Goal: Transaction & Acquisition: Purchase product/service

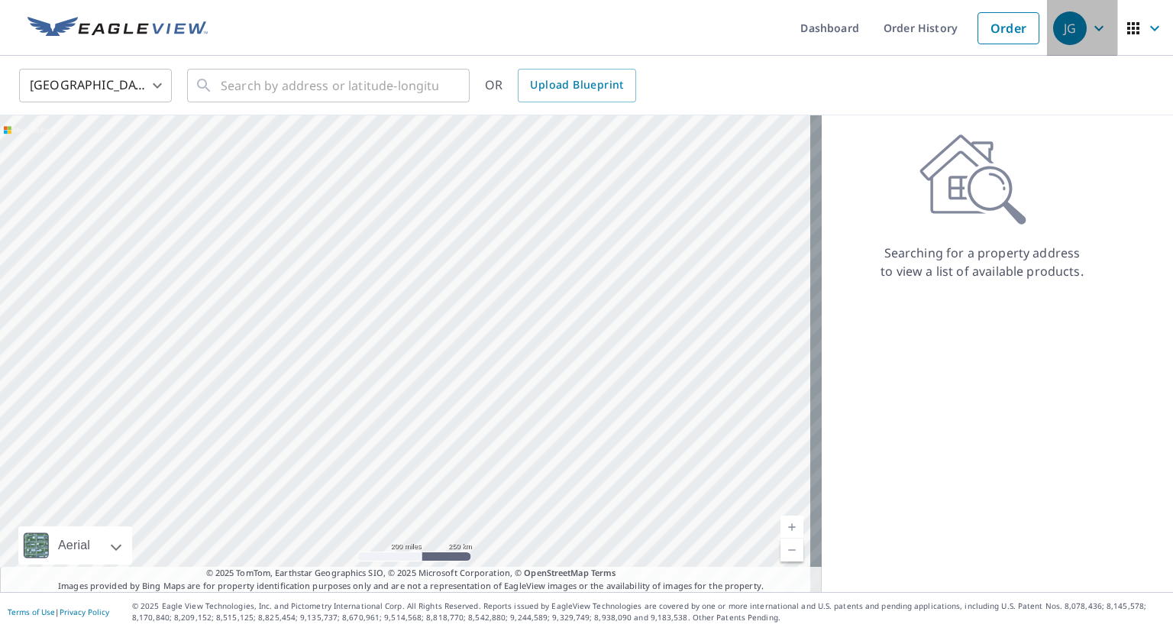
click at [1095, 25] on icon "button" at bounding box center [1098, 28] width 18 height 18
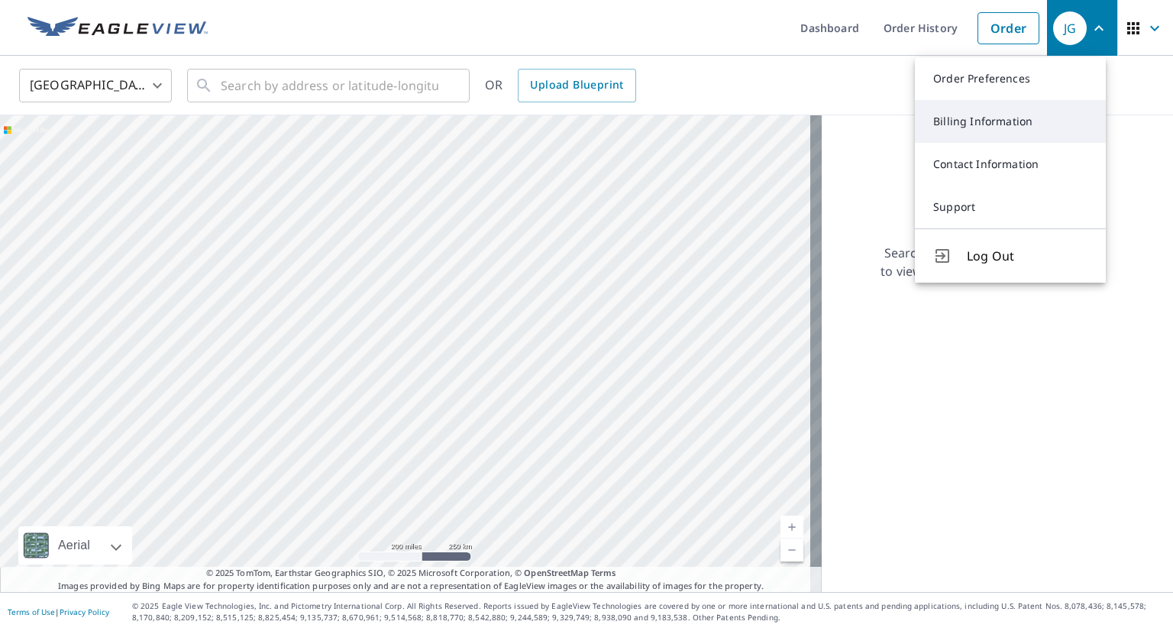
click at [1015, 134] on link "Billing Information" at bounding box center [1010, 121] width 191 height 43
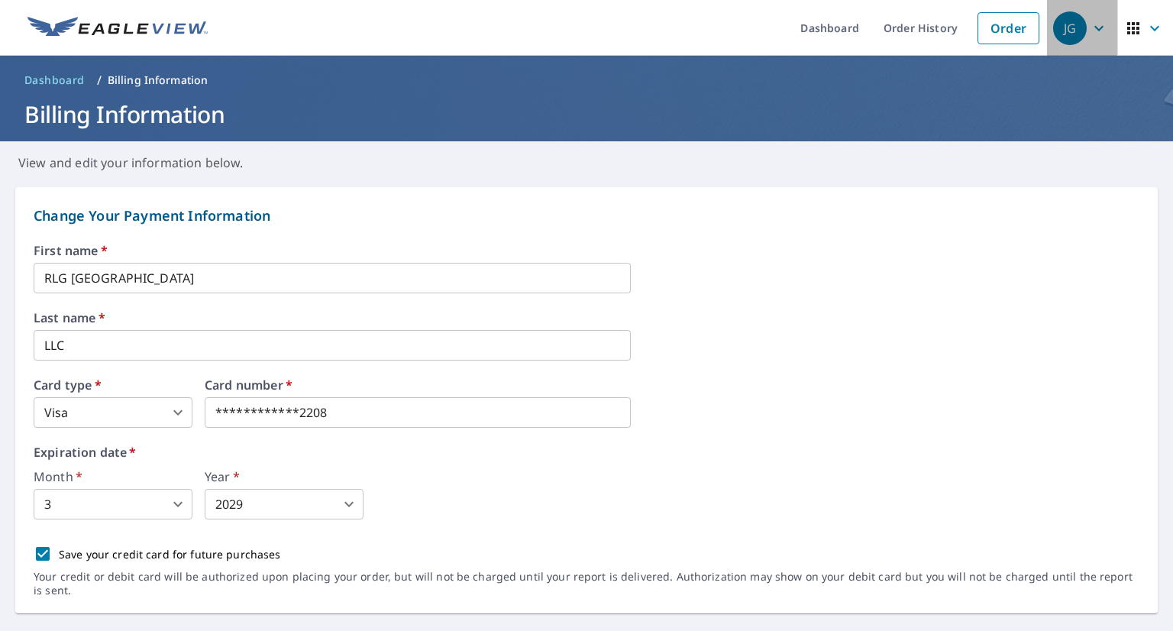
click at [1089, 34] on icon "button" at bounding box center [1098, 28] width 18 height 18
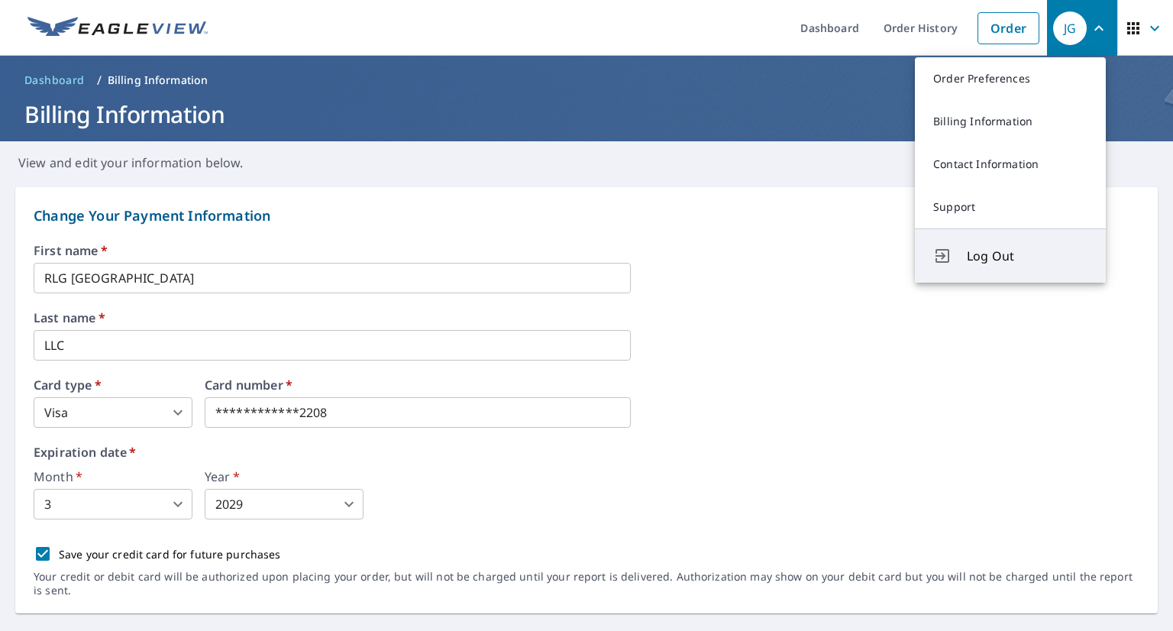
click at [956, 260] on button "Log Out" at bounding box center [1010, 255] width 191 height 54
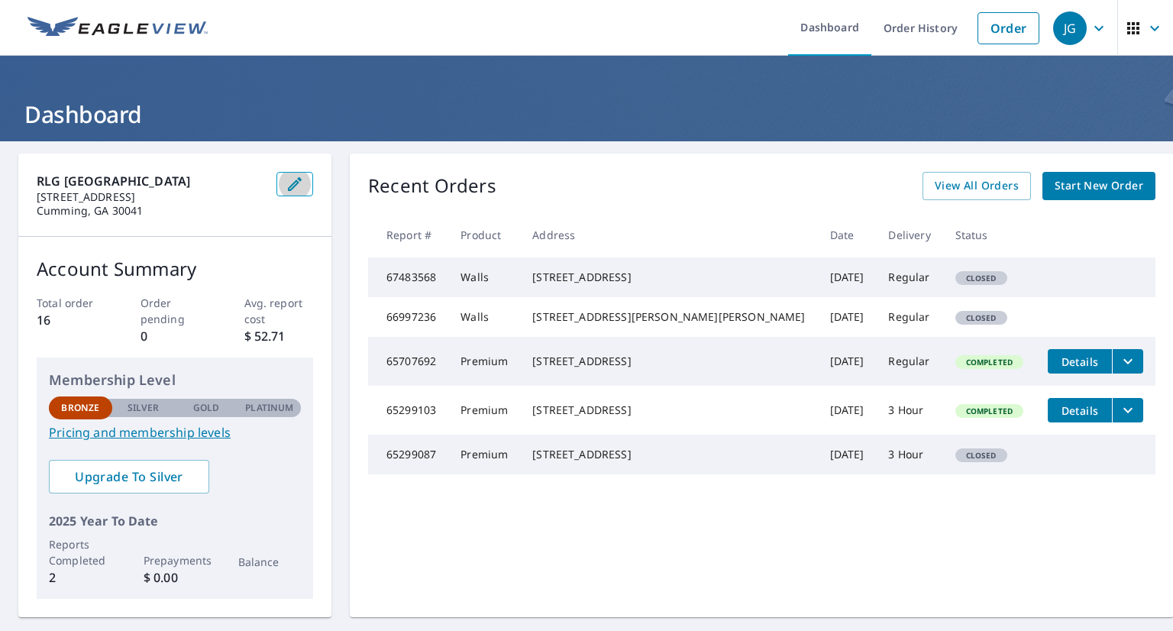
click at [304, 189] on icon "button" at bounding box center [294, 184] width 18 height 18
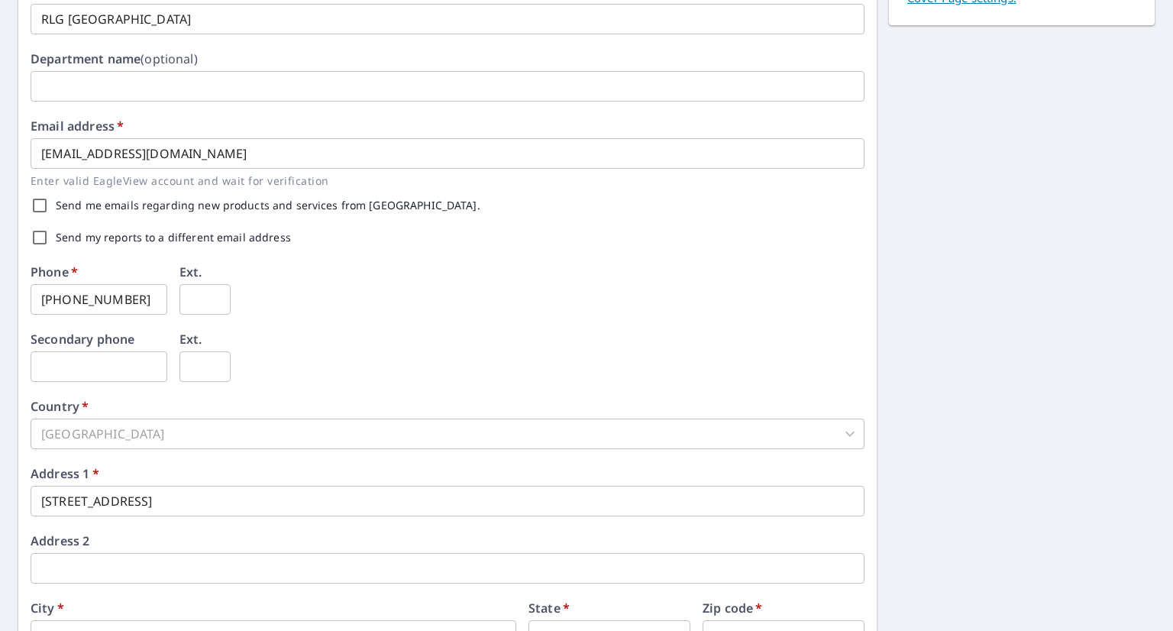
scroll to position [333, 0]
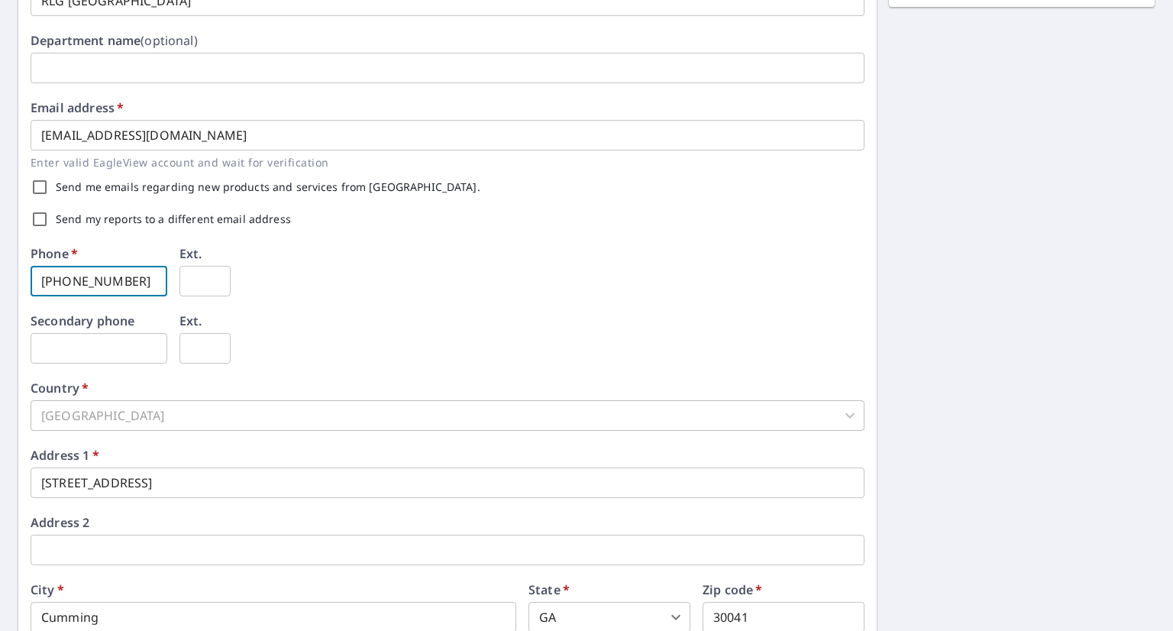
drag, startPoint x: 144, startPoint y: 276, endPoint x: 0, endPoint y: 258, distance: 145.4
click at [0, 258] on div "First name   * [PERSON_NAME] ​ Last name   * [PERSON_NAME] ​ Company name   * R…" at bounding box center [586, 255] width 1173 height 895
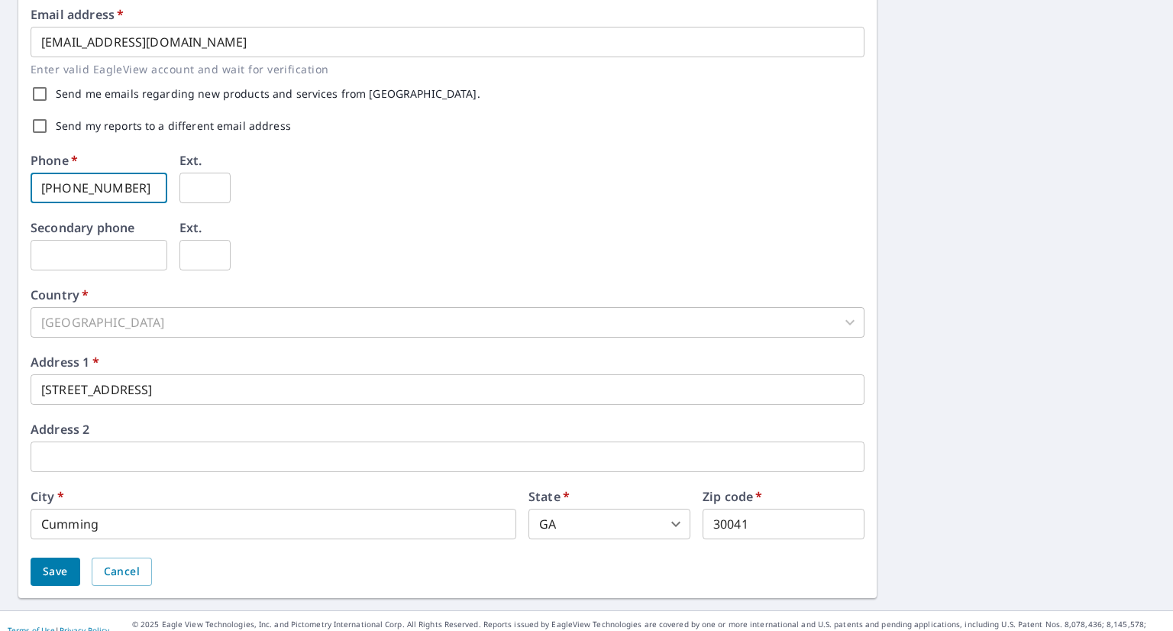
scroll to position [427, 0]
type input "[PHONE_NUMBER]"
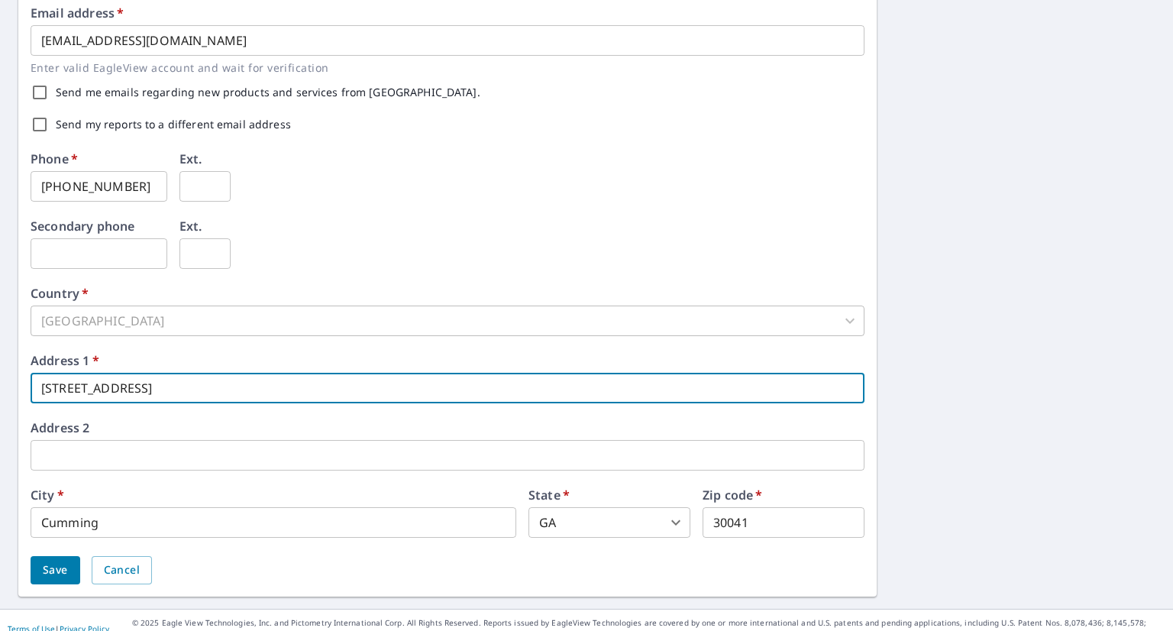
drag, startPoint x: 185, startPoint y: 384, endPoint x: 0, endPoint y: 367, distance: 186.3
click at [0, 367] on div "First name   * [PERSON_NAME] ​ Last name   * [PERSON_NAME] ​ Company name   * R…" at bounding box center [586, 161] width 1173 height 895
type input "[STREET_ADDRESS]"
click at [56, 556] on button "Save" at bounding box center [56, 570] width 50 height 28
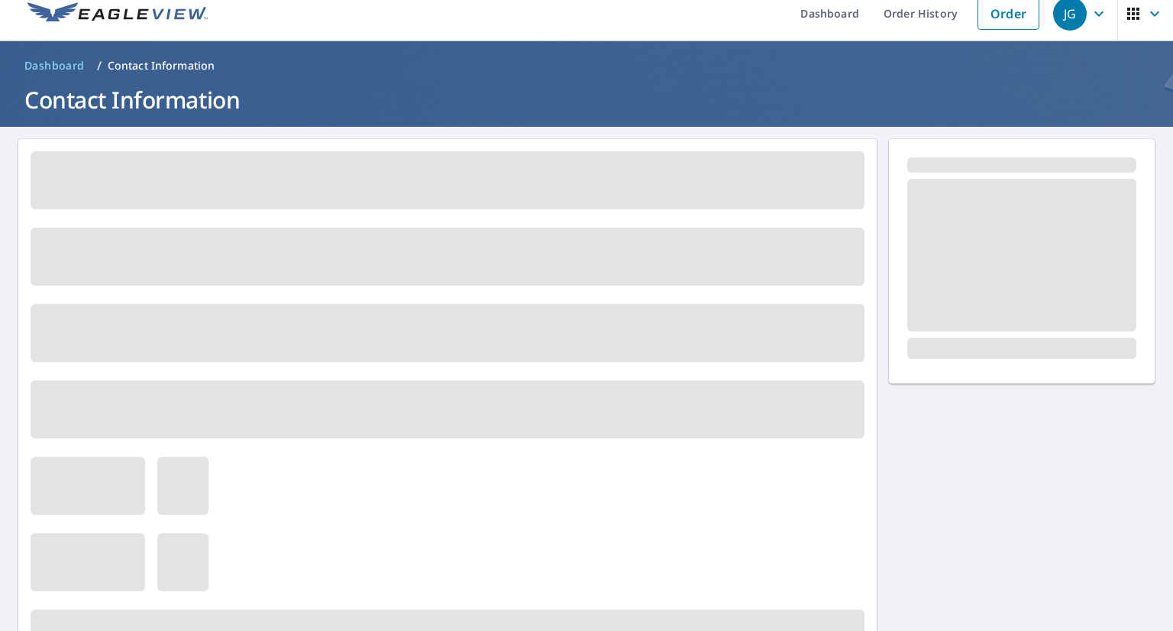
scroll to position [0, 0]
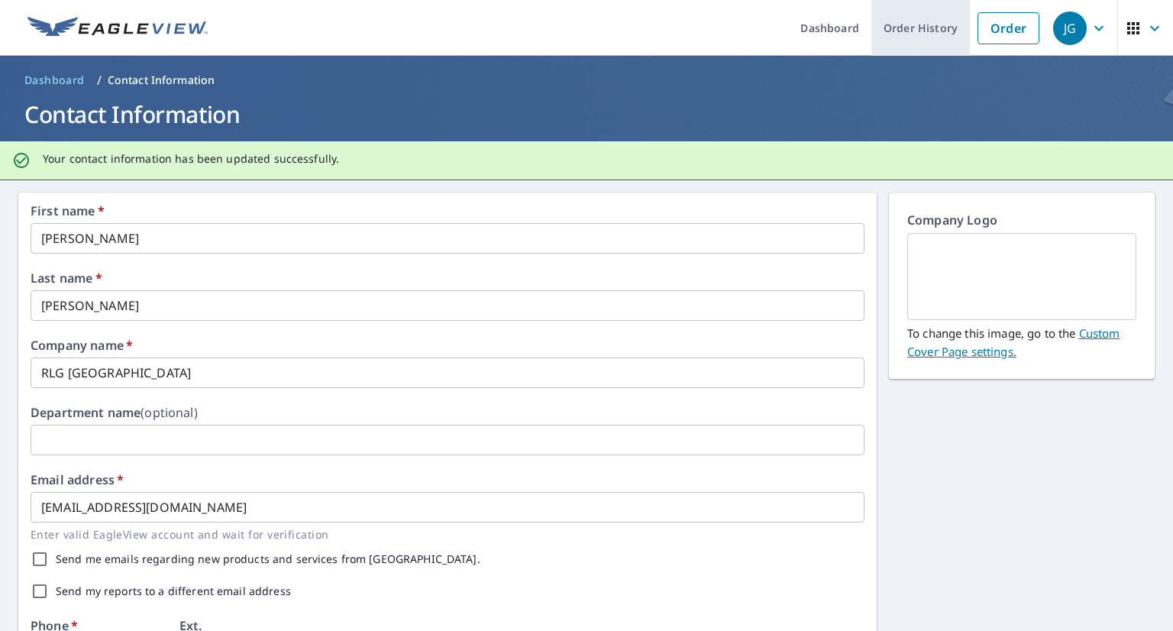
click at [903, 40] on link "Order History" at bounding box center [920, 28] width 98 height 56
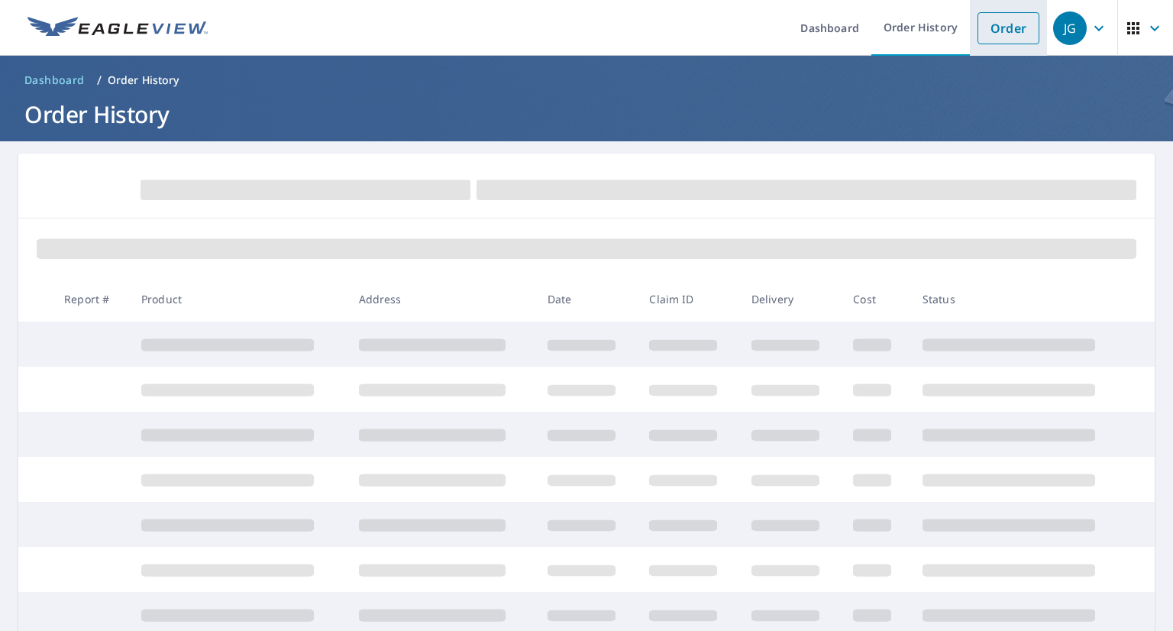
click at [990, 27] on link "Order" at bounding box center [1008, 28] width 62 height 32
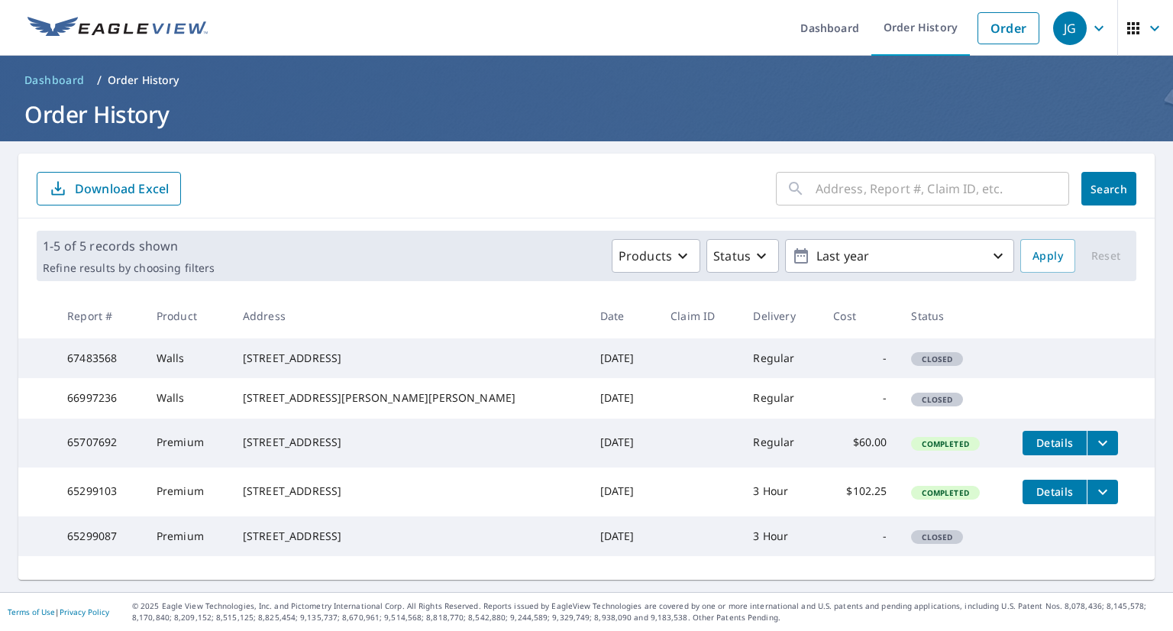
click at [815, 191] on input "text" at bounding box center [941, 188] width 253 height 43
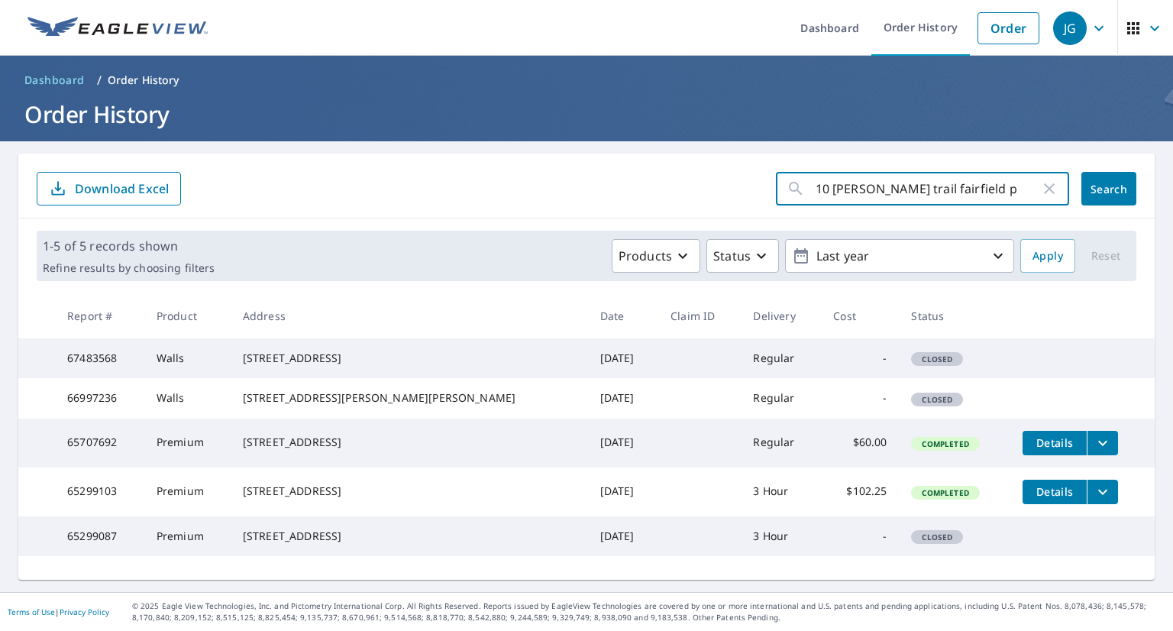
type input "10 [PERSON_NAME] trail fairfield pa"
click button "Search" at bounding box center [1108, 189] width 55 height 34
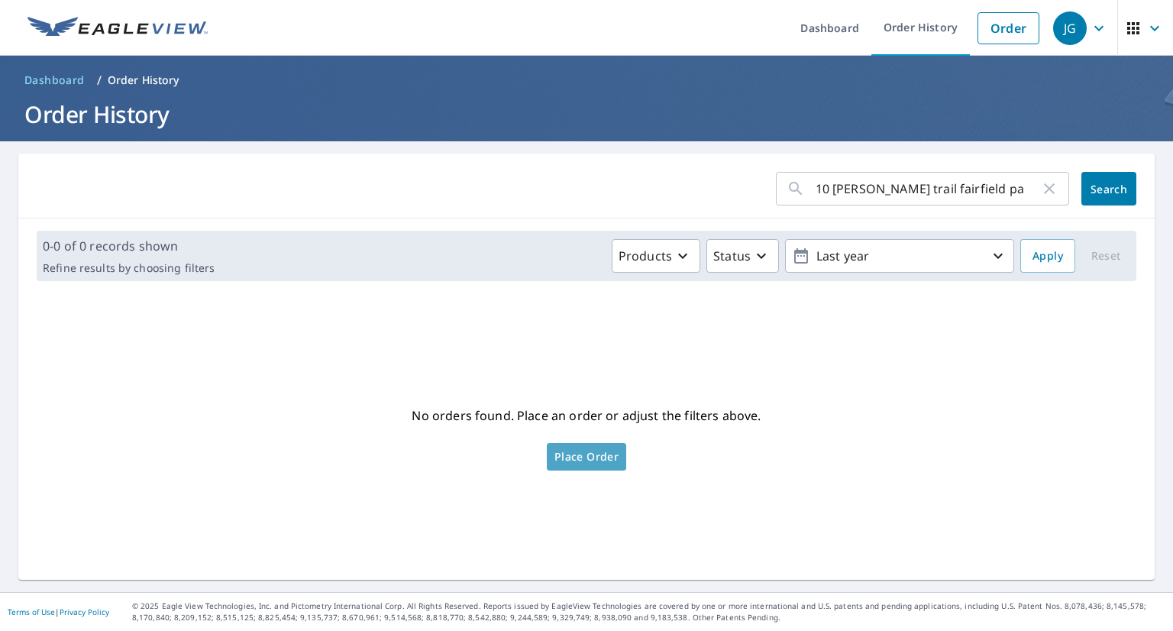
click at [572, 456] on span "Place Order" at bounding box center [586, 457] width 64 height 8
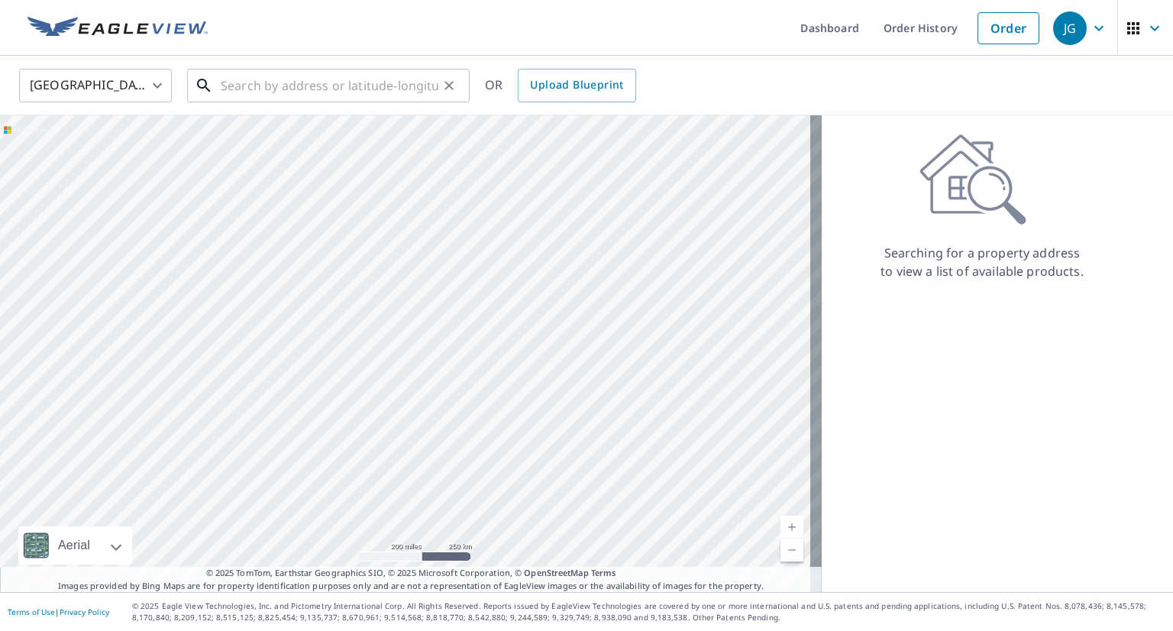
click at [235, 86] on input "text" at bounding box center [330, 85] width 218 height 43
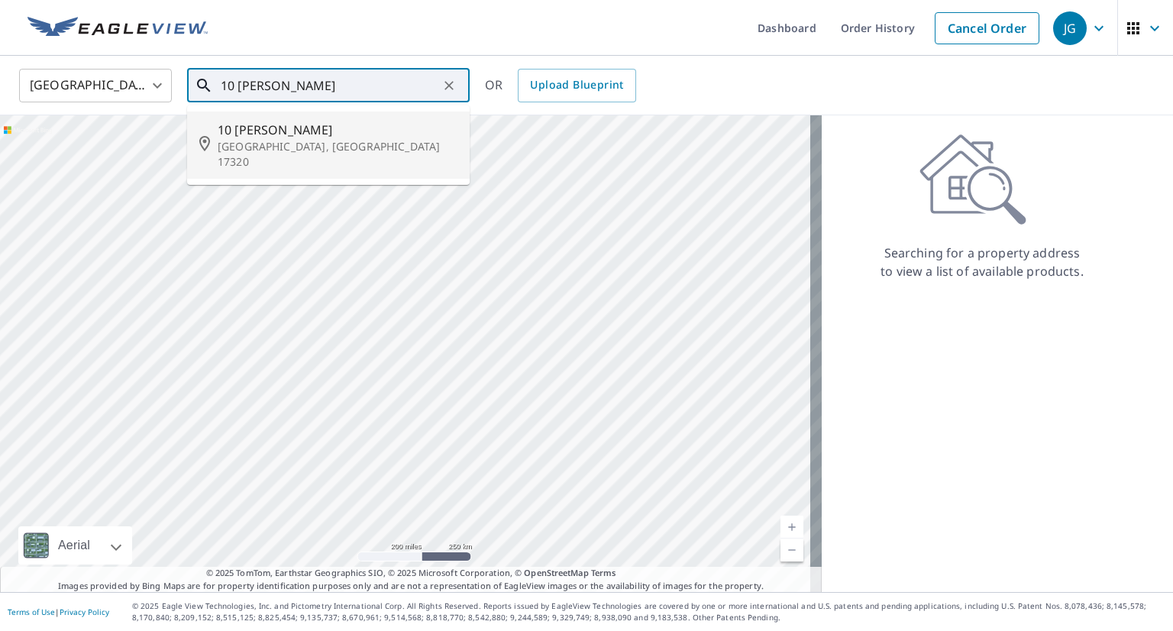
click at [232, 132] on span "10 Carol Trl" at bounding box center [338, 130] width 240 height 18
type input "10 Carol Trl Fairfield, PA 17320"
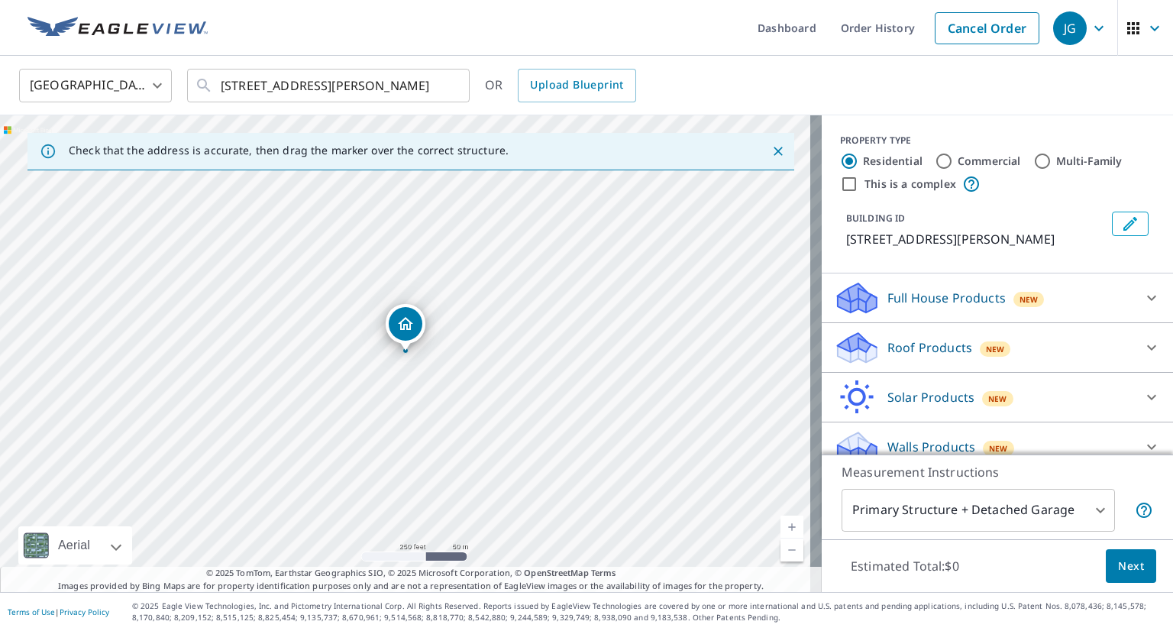
click at [783, 520] on link "Current Level 17, Zoom In" at bounding box center [791, 526] width 23 height 23
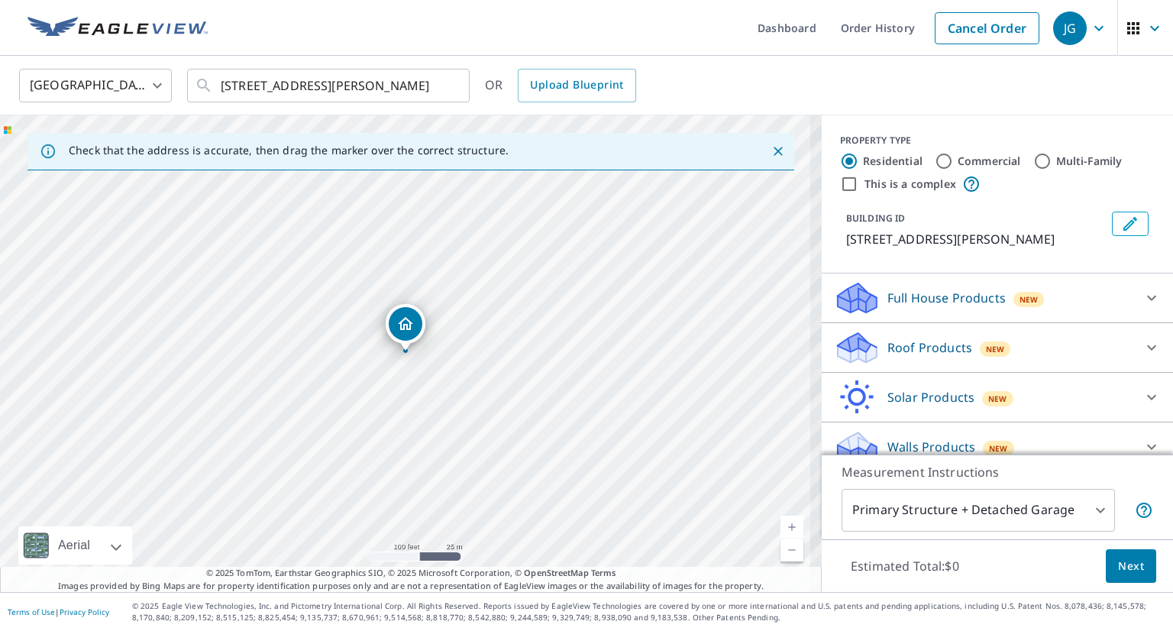
click at [783, 520] on link "Current Level 18, Zoom In" at bounding box center [791, 526] width 23 height 23
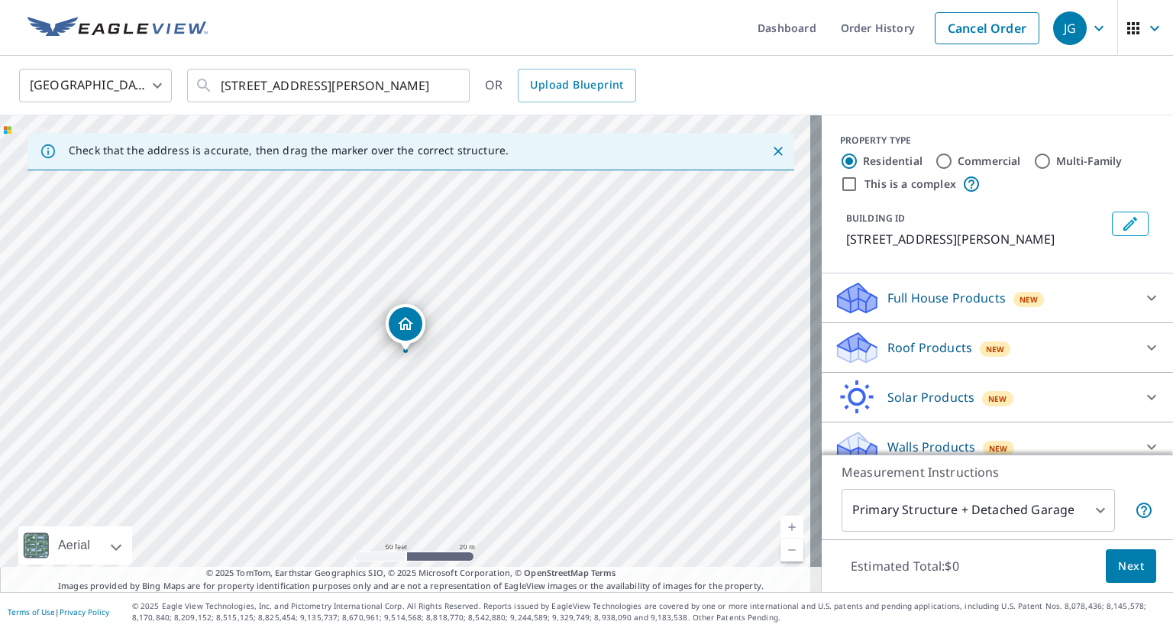
click at [783, 520] on link "Current Level 19, Zoom In" at bounding box center [791, 526] width 23 height 23
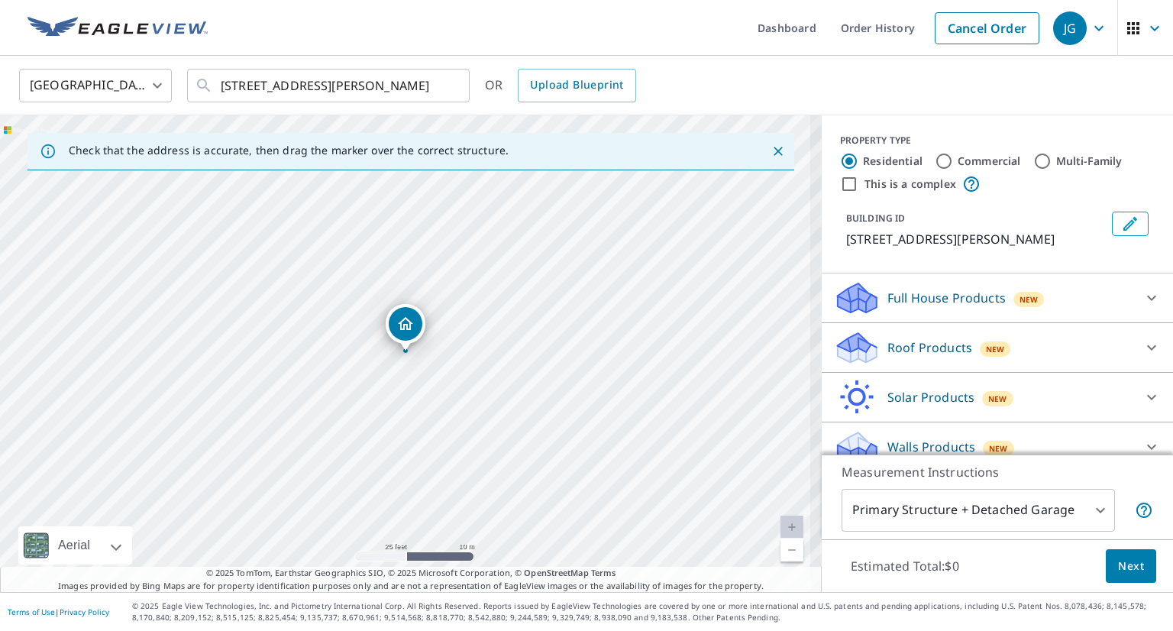
click at [783, 520] on link "Current Level 20, Zoom In Disabled" at bounding box center [791, 526] width 23 height 23
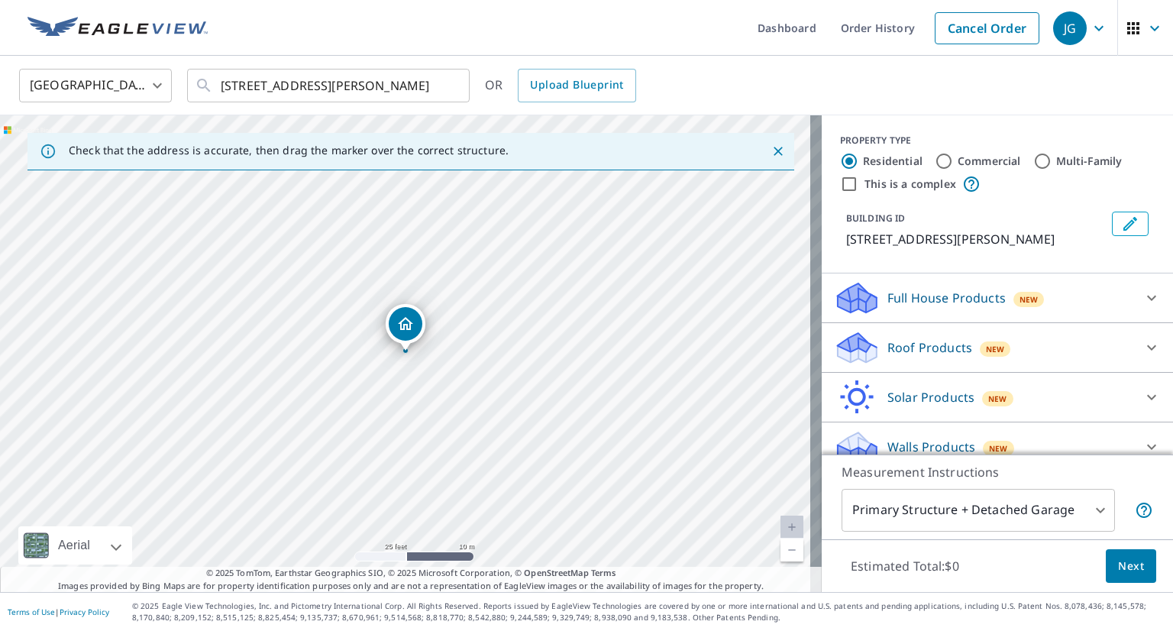
scroll to position [17, 0]
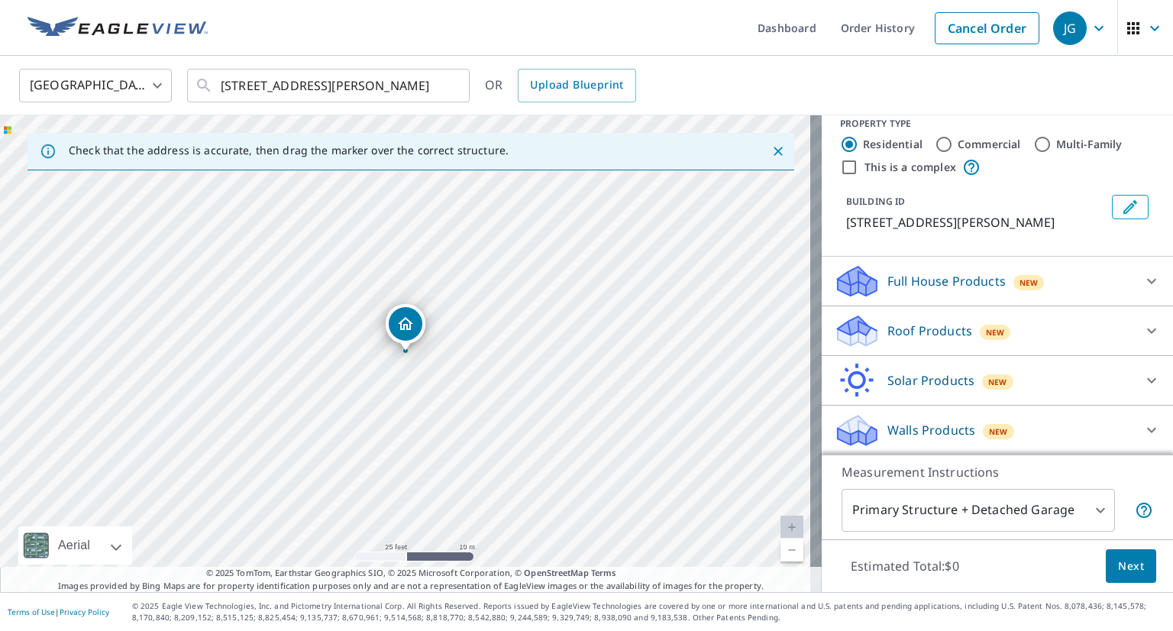
click at [1042, 318] on div "Roof Products New" at bounding box center [983, 331] width 299 height 36
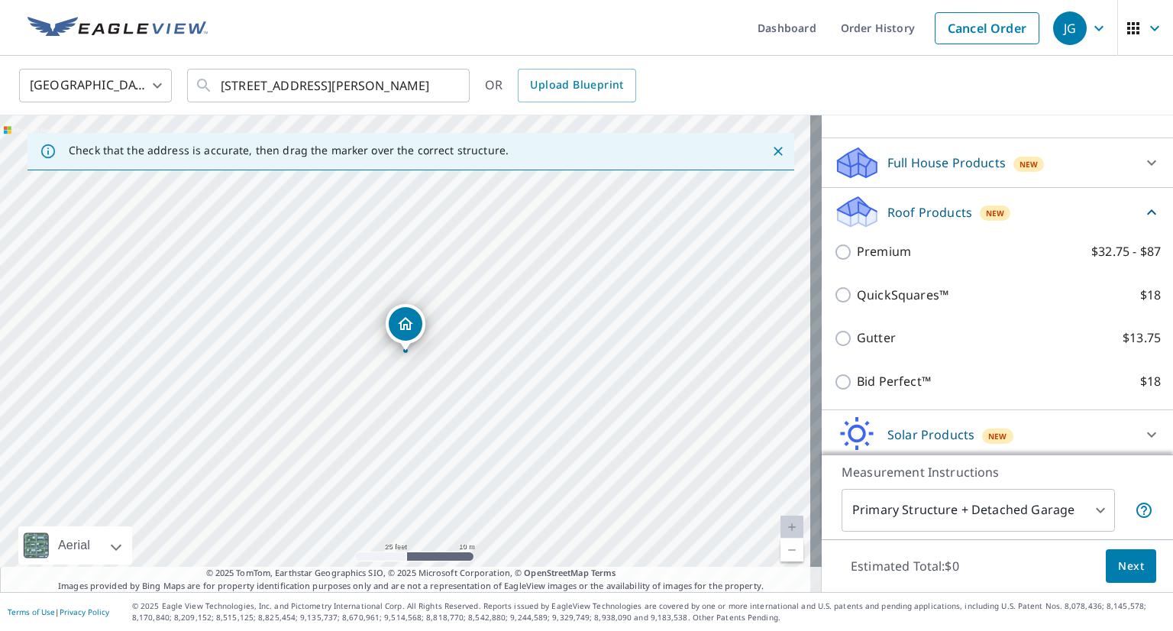
scroll to position [136, 0]
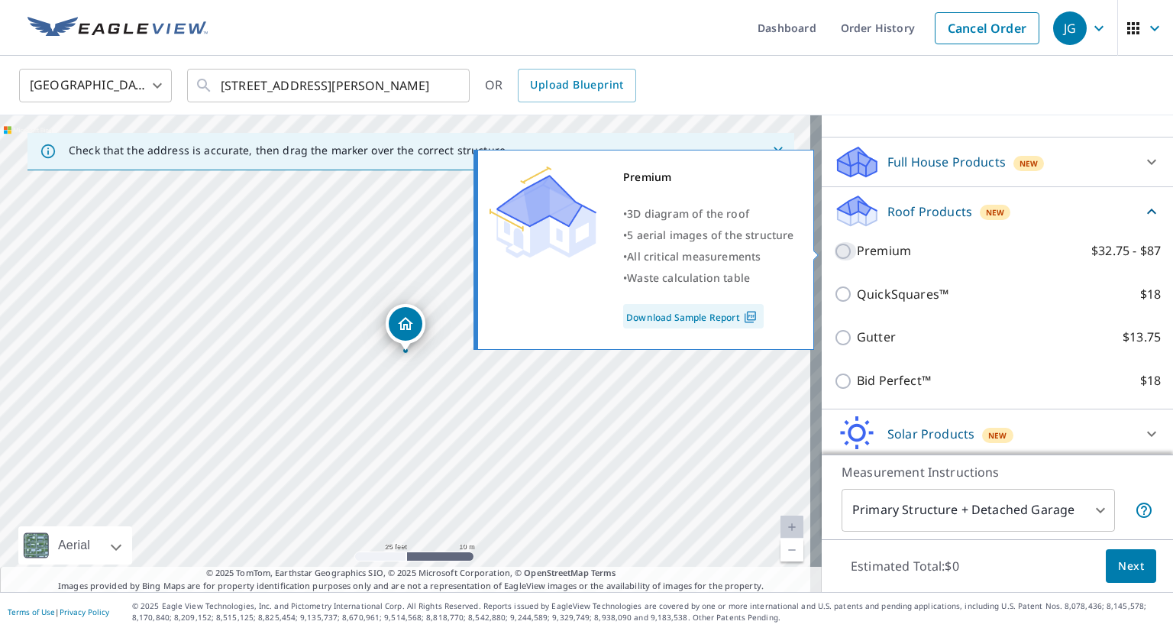
click at [837, 244] on input "Premium $32.75 - $87" at bounding box center [845, 251] width 23 height 18
checkbox input "true"
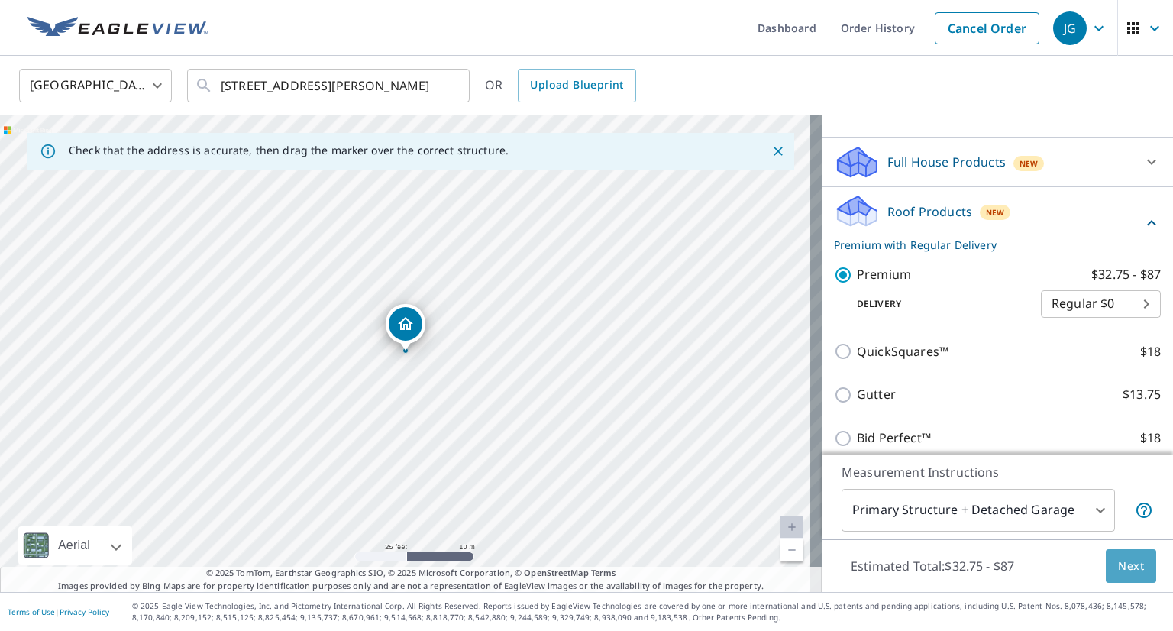
click at [1105, 558] on button "Next" at bounding box center [1130, 566] width 50 height 34
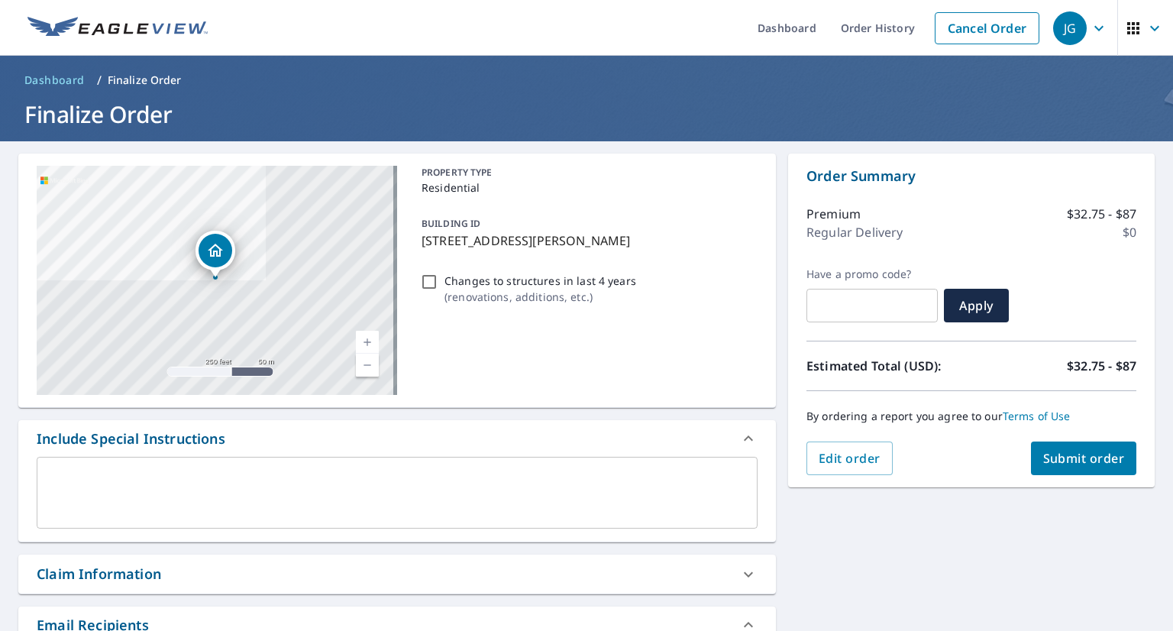
click at [1077, 450] on span "Submit order" at bounding box center [1084, 458] width 82 height 17
